Goal: Transaction & Acquisition: Purchase product/service

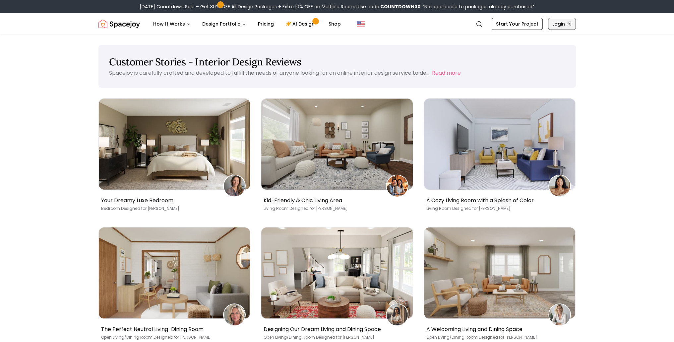
click at [556, 25] on link "Login" at bounding box center [562, 24] width 28 height 12
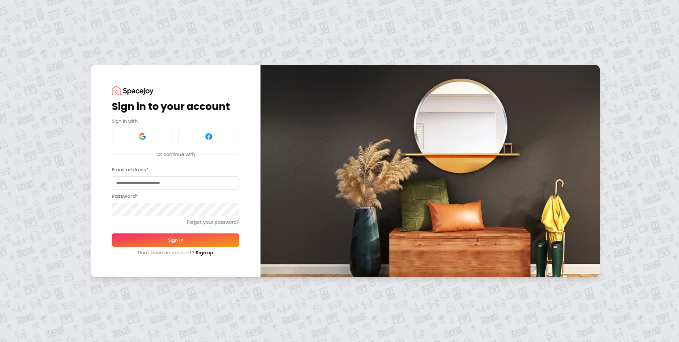
type input "**********"
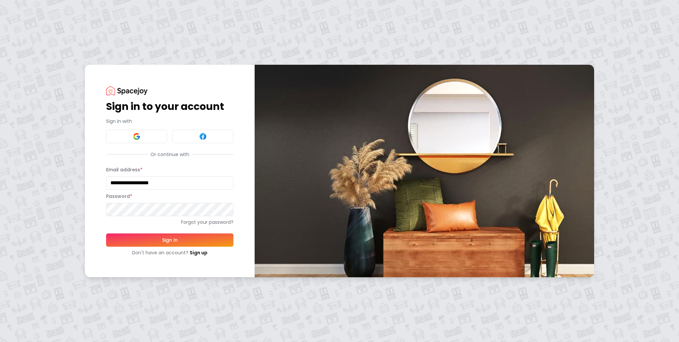
click at [184, 234] on button "Sign In" at bounding box center [169, 239] width 127 height 13
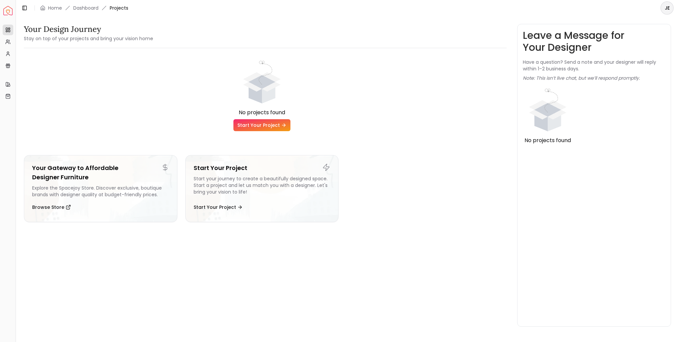
click at [255, 126] on link "Start Your Project" at bounding box center [261, 125] width 57 height 12
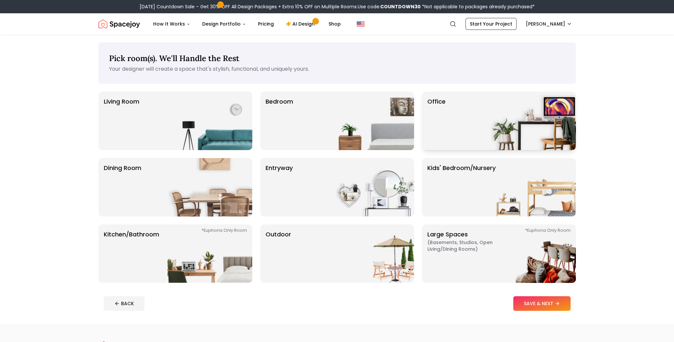
click at [466, 117] on div "Office" at bounding box center [499, 121] width 154 height 58
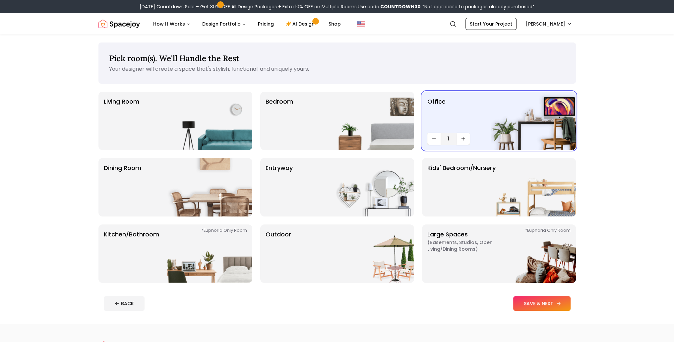
click at [538, 307] on button "SAVE & NEXT" at bounding box center [541, 303] width 57 height 15
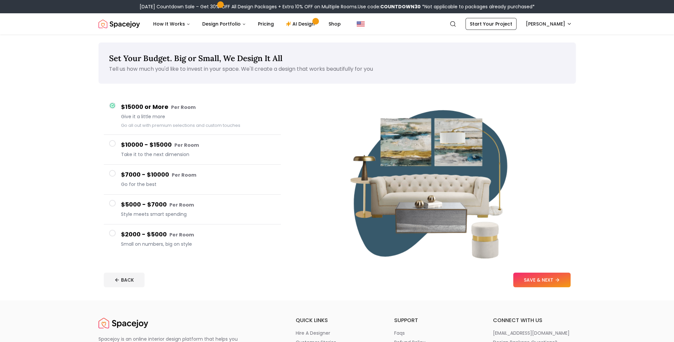
click at [113, 173] on span at bounding box center [112, 173] width 7 height 7
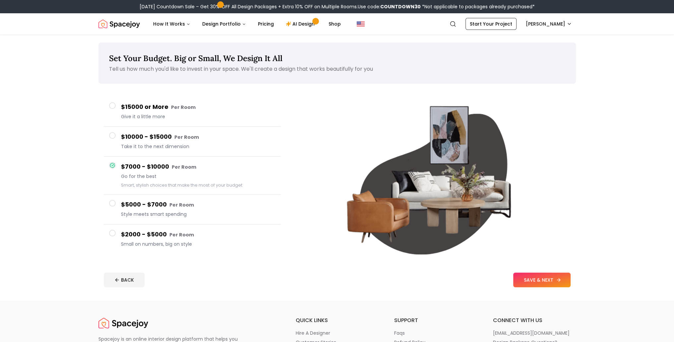
click at [547, 282] on button "SAVE & NEXT" at bounding box center [541, 279] width 57 height 15
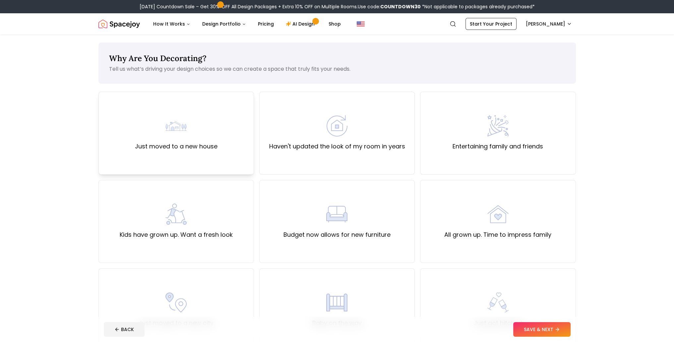
click at [195, 136] on div "Just moved to a new house" at bounding box center [176, 133] width 83 height 36
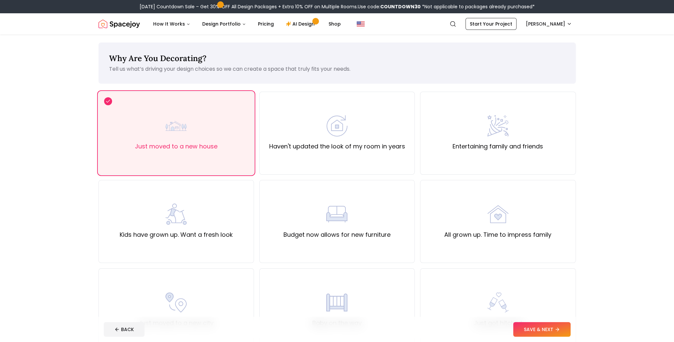
click at [535, 328] on button "SAVE & NEXT" at bounding box center [541, 329] width 57 height 15
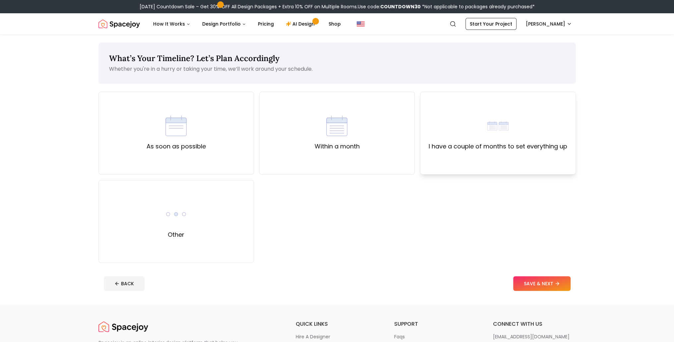
click at [485, 150] on label "I have a couple of months to set everything up" at bounding box center [498, 146] width 139 height 9
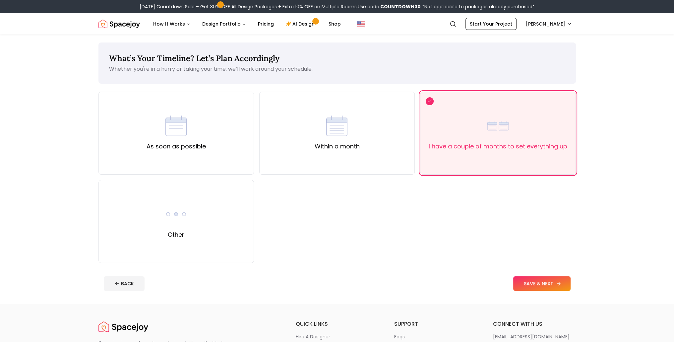
click at [545, 287] on button "SAVE & NEXT" at bounding box center [541, 283] width 57 height 15
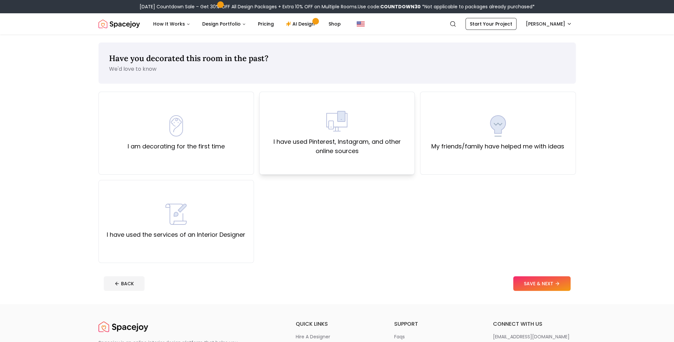
click at [337, 115] on img at bounding box center [336, 120] width 21 height 21
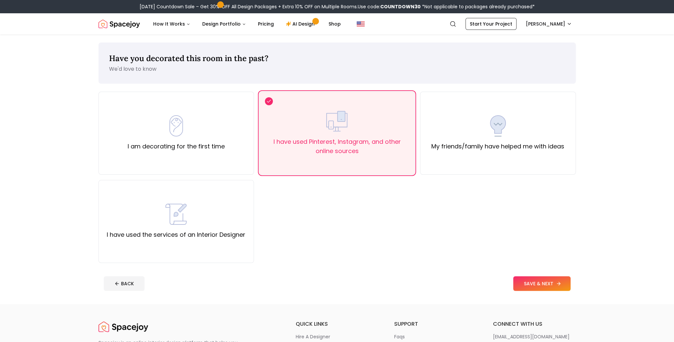
click at [532, 283] on button "SAVE & NEXT" at bounding box center [541, 283] width 57 height 15
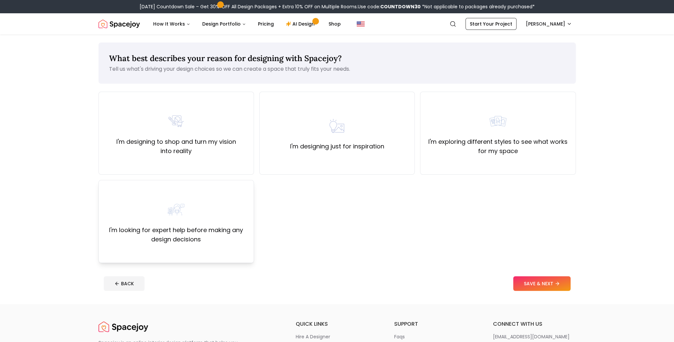
click at [205, 224] on div "I'm looking for expert help before making any design decisions" at bounding box center [176, 221] width 144 height 45
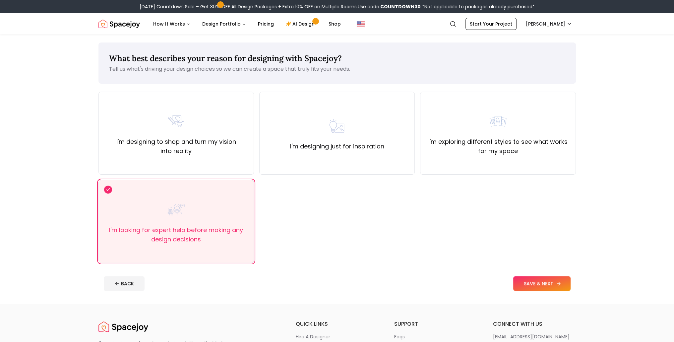
click at [546, 284] on button "SAVE & NEXT" at bounding box center [541, 283] width 57 height 15
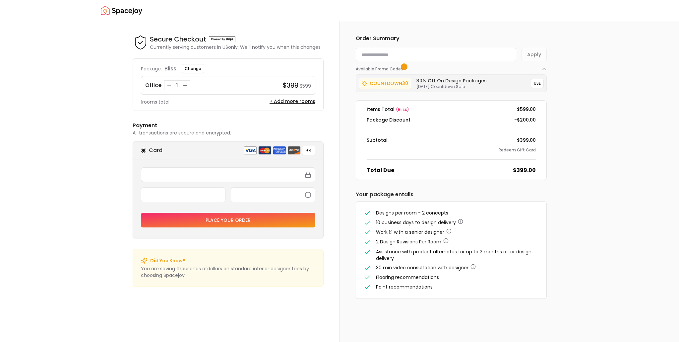
click at [369, 53] on input at bounding box center [436, 54] width 161 height 13
type input "*********"
click at [539, 53] on button "Apply" at bounding box center [534, 54] width 25 height 13
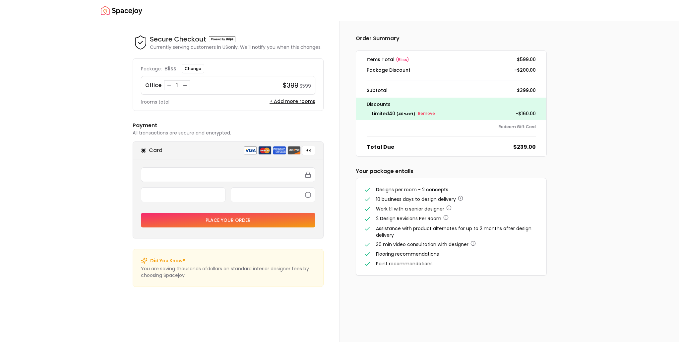
click at [399, 58] on span "( bliss )" at bounding box center [402, 60] width 13 height 6
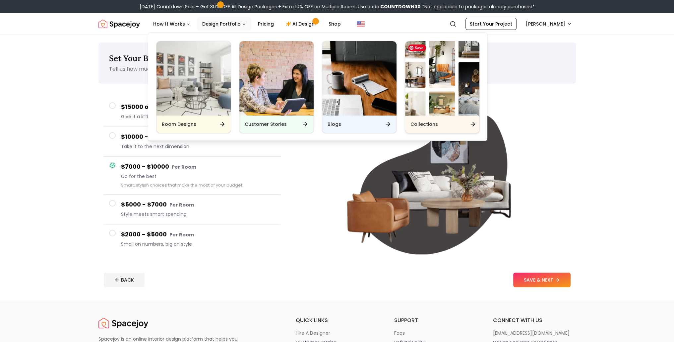
click at [441, 96] on img "Main" at bounding box center [442, 78] width 74 height 74
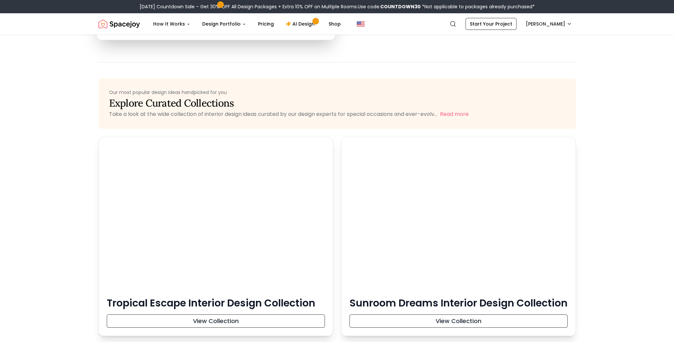
scroll to position [2985, 0]
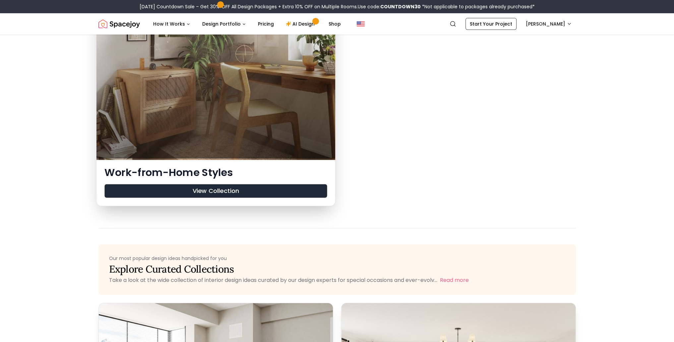
click at [215, 191] on button "View Collection" at bounding box center [215, 191] width 223 height 14
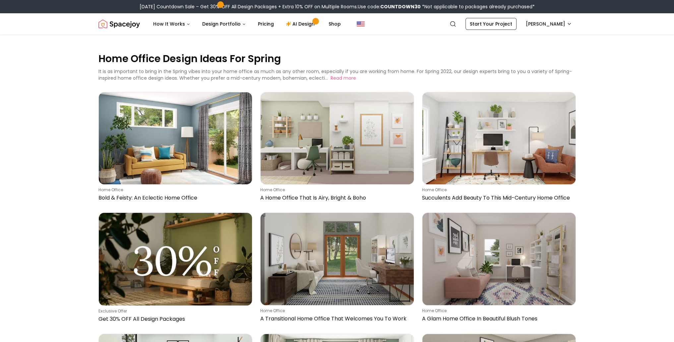
scroll to position [265, 0]
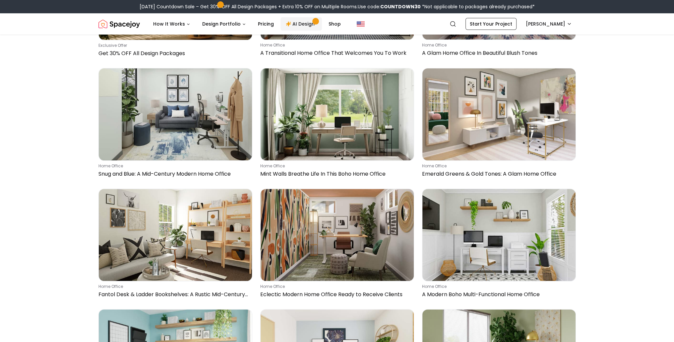
click at [303, 24] on link "AI Design" at bounding box center [301, 23] width 41 height 13
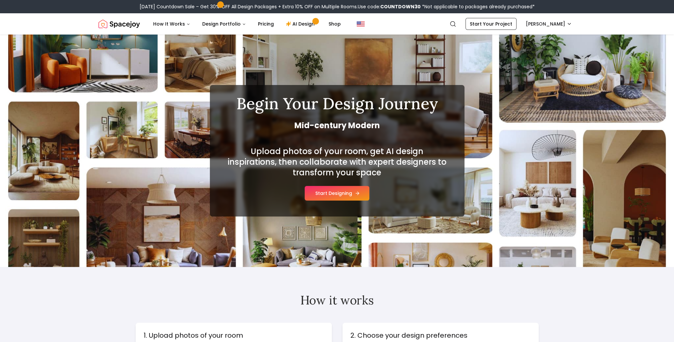
click at [344, 195] on button "Start Designing" at bounding box center [337, 193] width 65 height 15
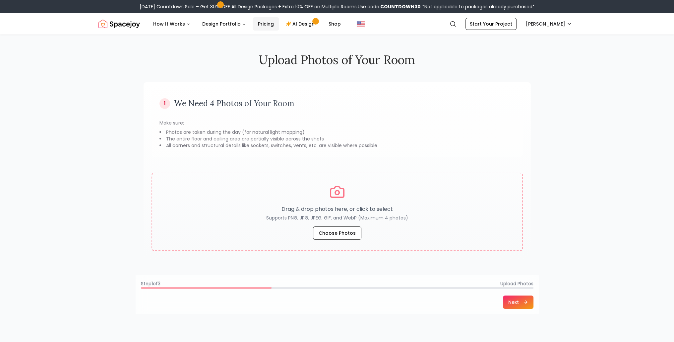
click at [260, 26] on link "Pricing" at bounding box center [266, 23] width 27 height 13
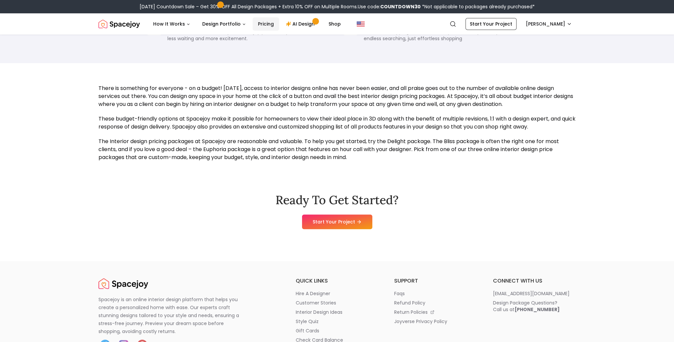
scroll to position [829, 0]
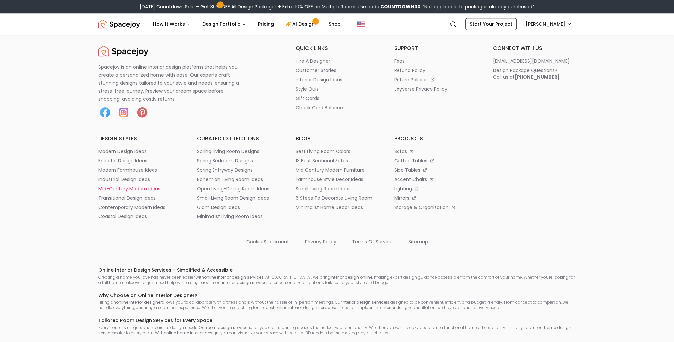
click at [152, 187] on p "mid-century modern ideas" at bounding box center [129, 188] width 62 height 7
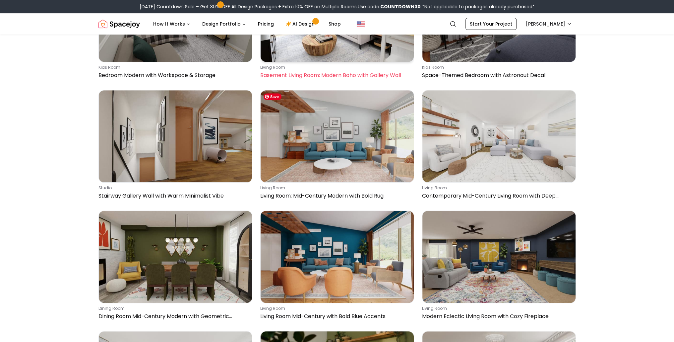
scroll to position [531, 0]
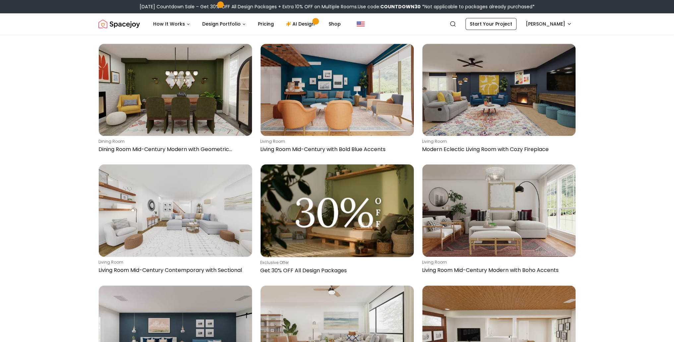
click at [626, 221] on main "Mid-Century Modern Room Ideas Explore carefully crafted mid-century modern room…" at bounding box center [337, 71] width 674 height 1134
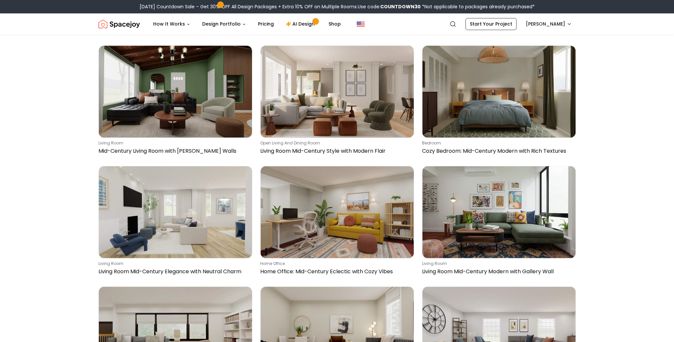
scroll to position [1260, 0]
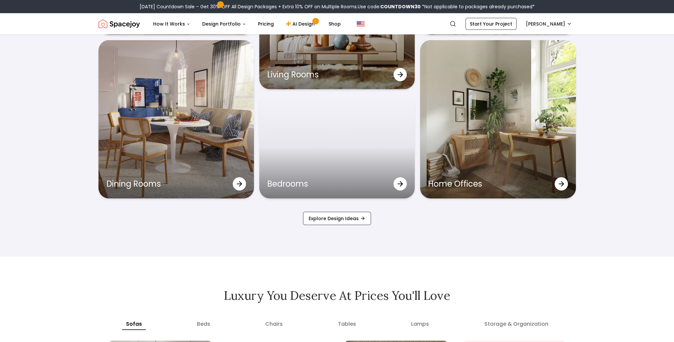
scroll to position [2189, 0]
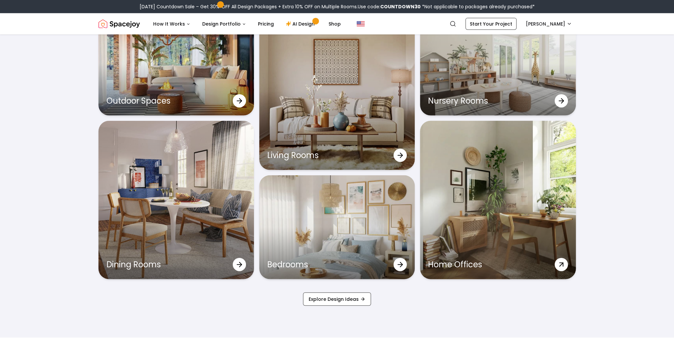
click at [464, 219] on div "Home Offices" at bounding box center [498, 200] width 156 height 158
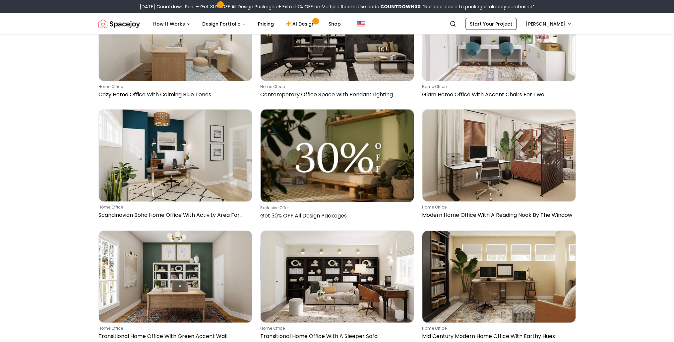
scroll to position [2255, 0]
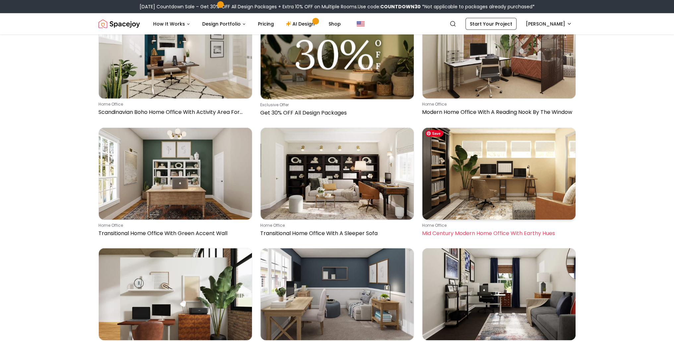
click at [506, 154] on img at bounding box center [498, 174] width 153 height 92
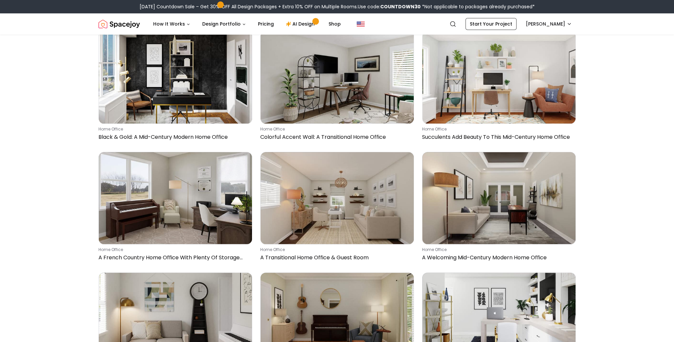
scroll to position [4395, 0]
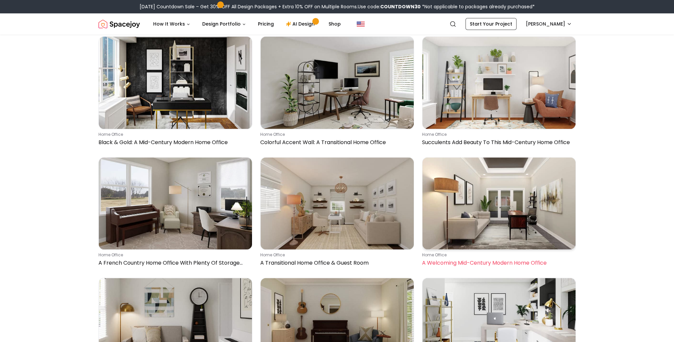
click at [489, 200] on img at bounding box center [498, 203] width 153 height 92
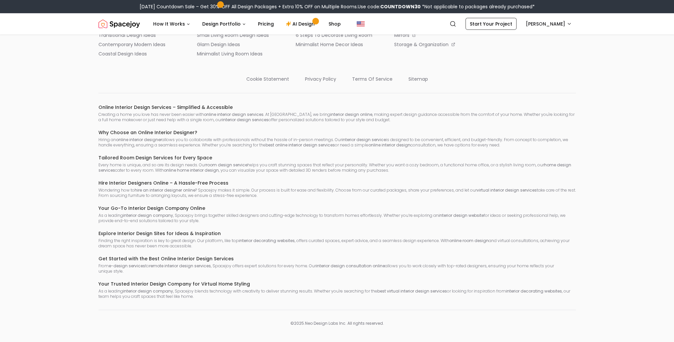
scroll to position [2929, 0]
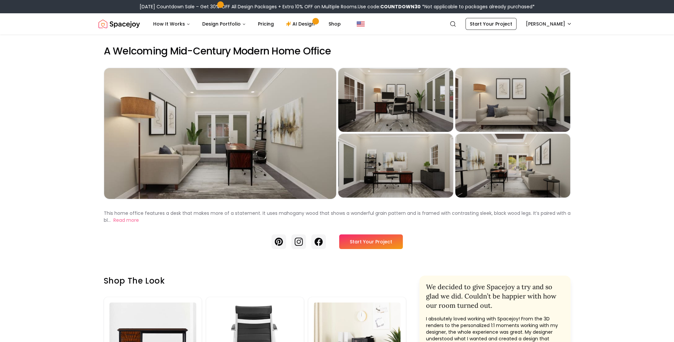
scroll to position [133, 0]
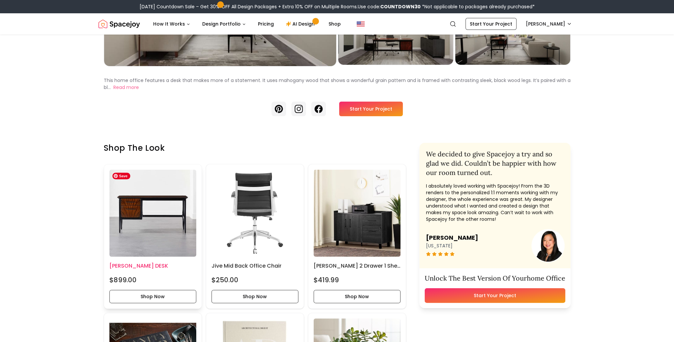
click at [141, 204] on img at bounding box center [152, 212] width 87 height 87
